Goal: Find specific page/section: Find specific page/section

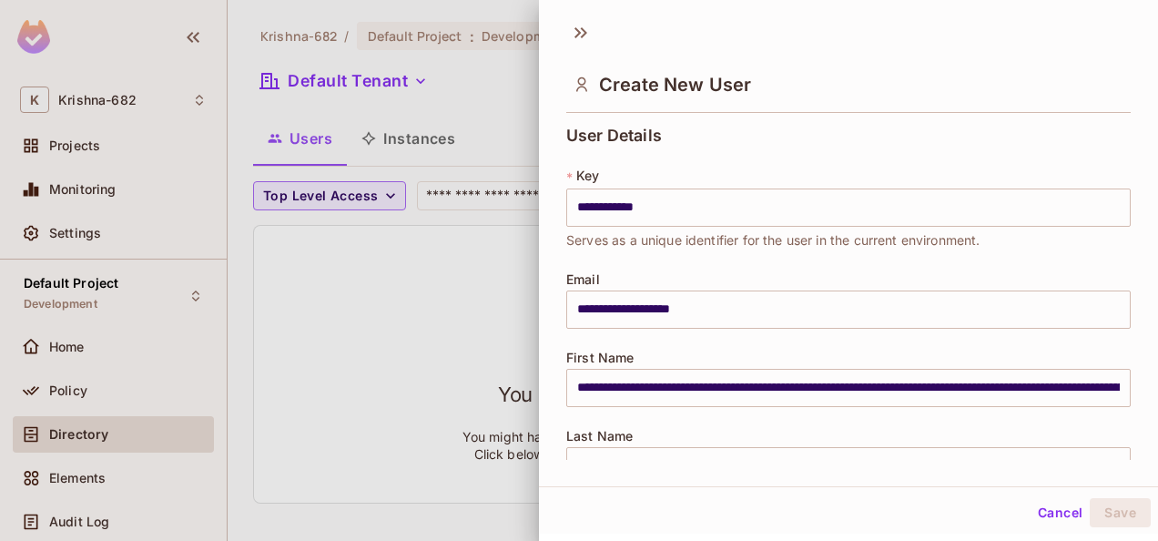
scroll to position [480, 0]
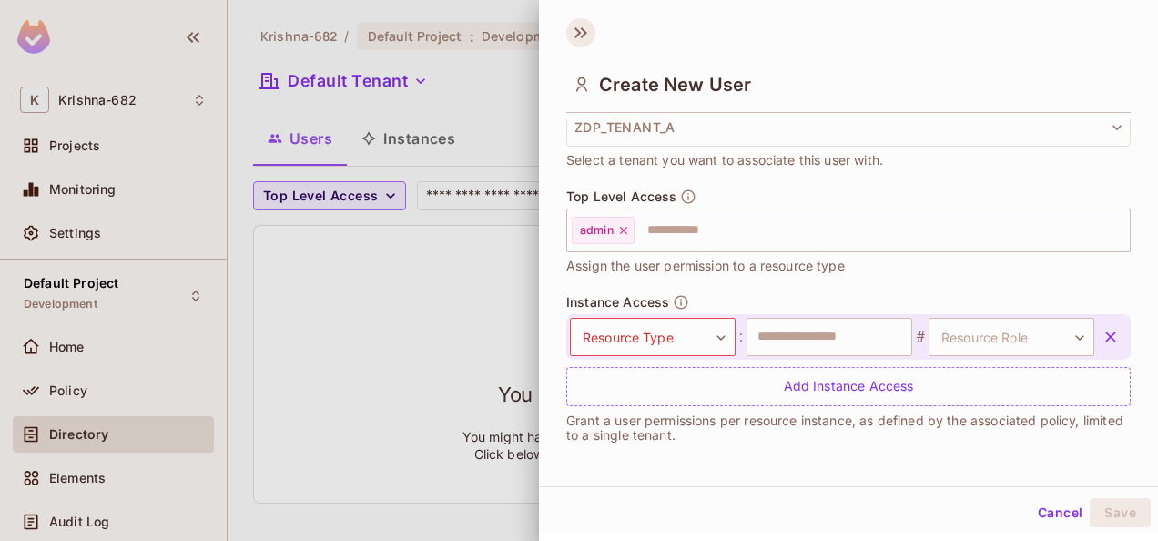
click at [579, 29] on icon at bounding box center [580, 32] width 29 height 29
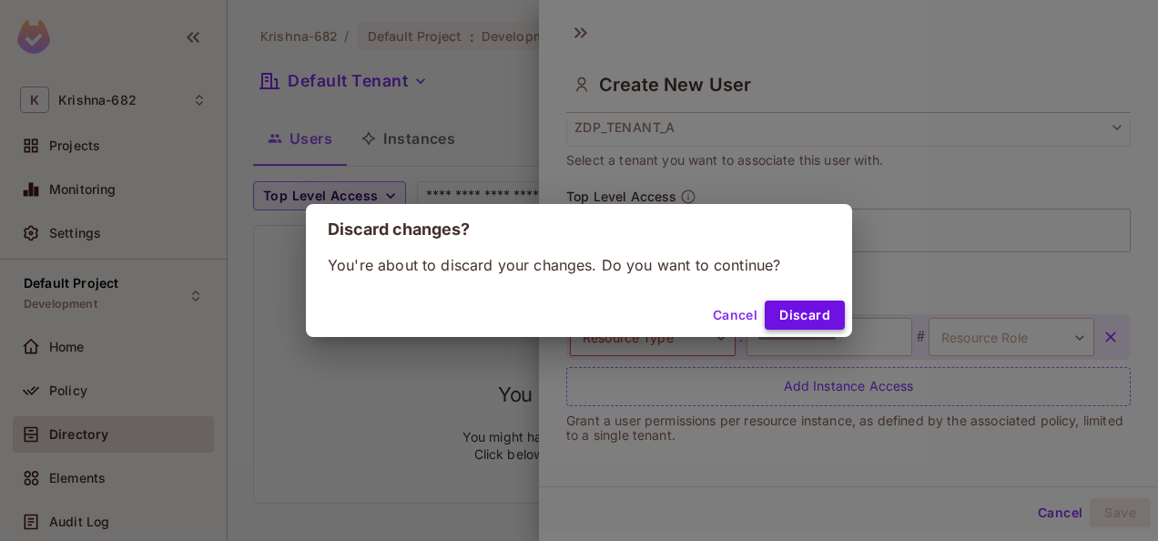
click at [810, 311] on button "Discard" at bounding box center [805, 315] width 80 height 29
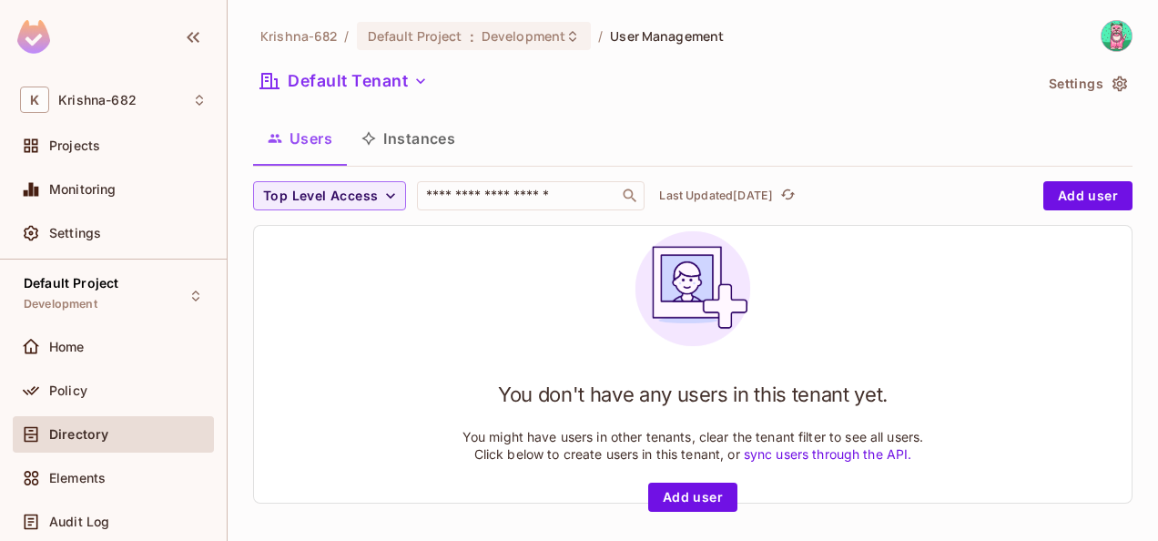
scroll to position [2, 0]
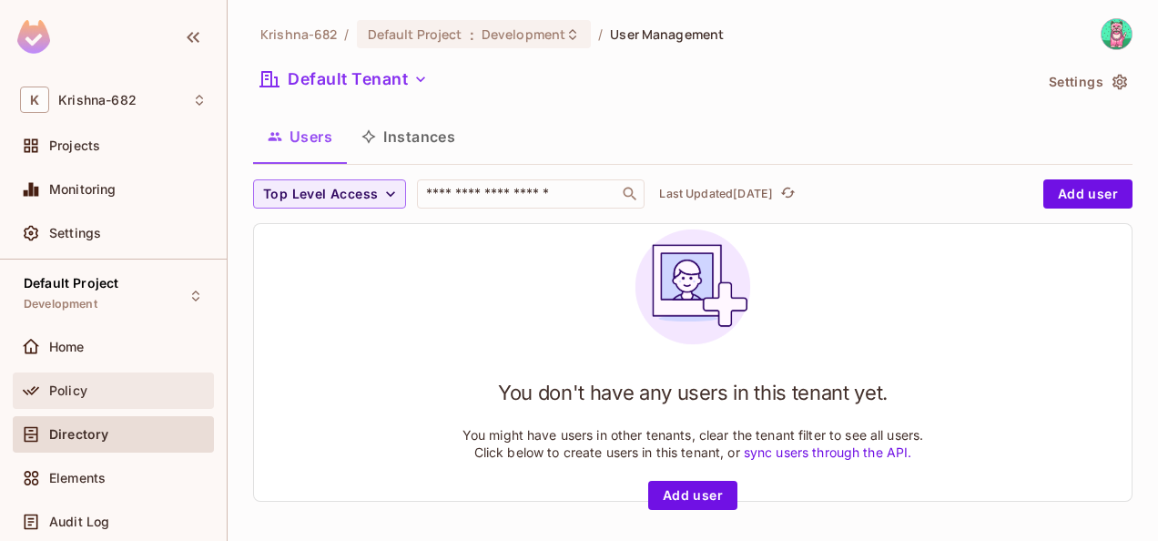
click at [112, 372] on div "Policy" at bounding box center [113, 390] width 201 height 36
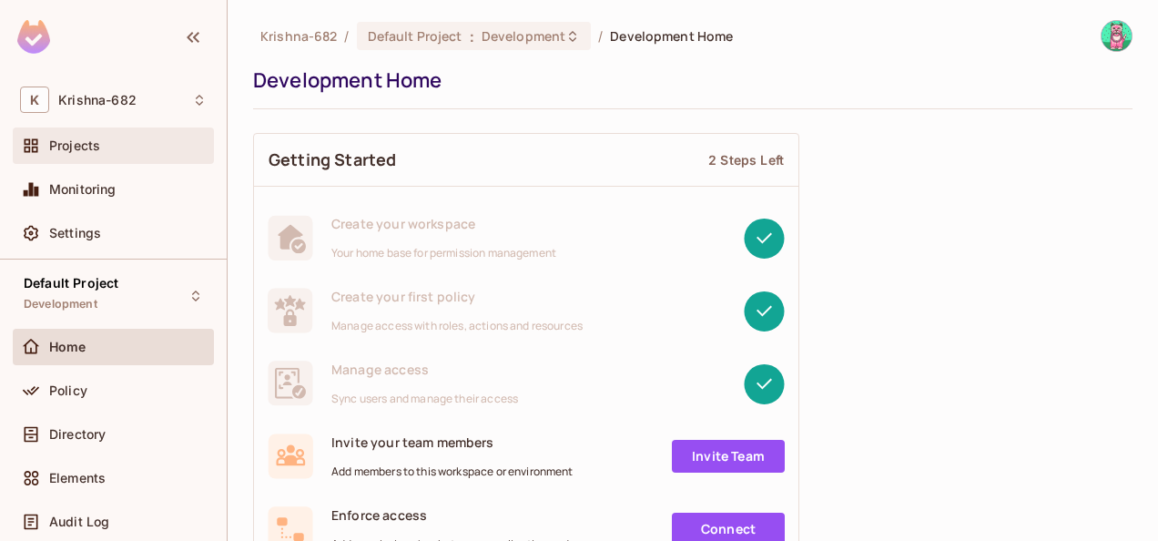
click at [66, 148] on span "Projects" at bounding box center [74, 145] width 51 height 15
